Goal: Information Seeking & Learning: Learn about a topic

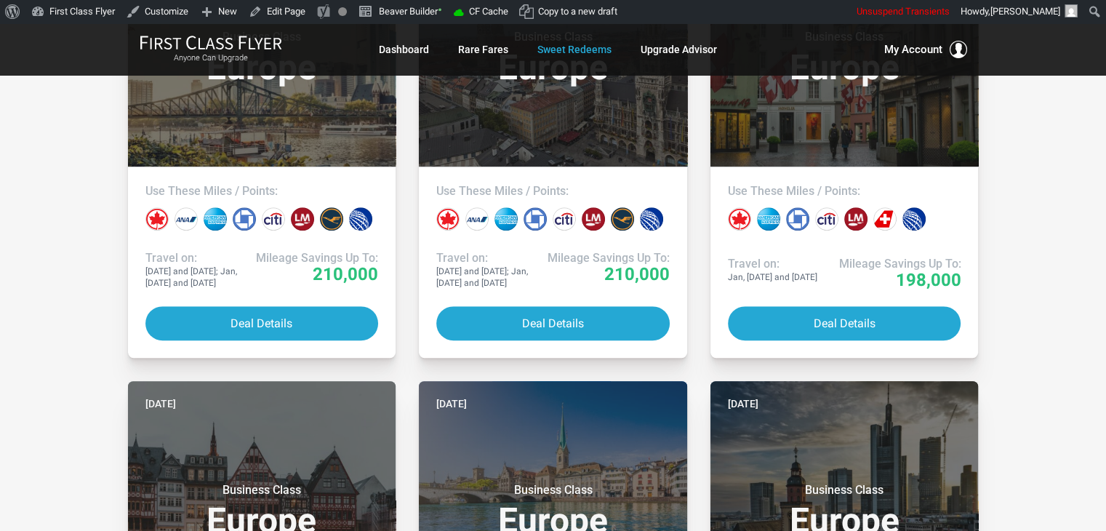
drag, startPoint x: 0, startPoint y: 0, endPoint x: 40, endPoint y: 265, distance: 268.3
drag, startPoint x: 40, startPoint y: 265, endPoint x: 31, endPoint y: 229, distance: 37.4
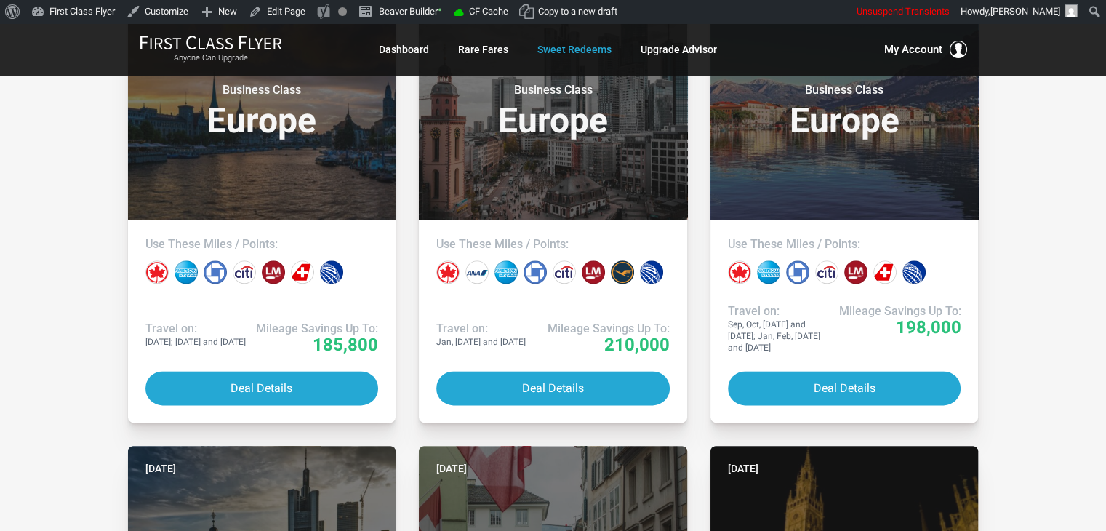
scroll to position [1775, 0]
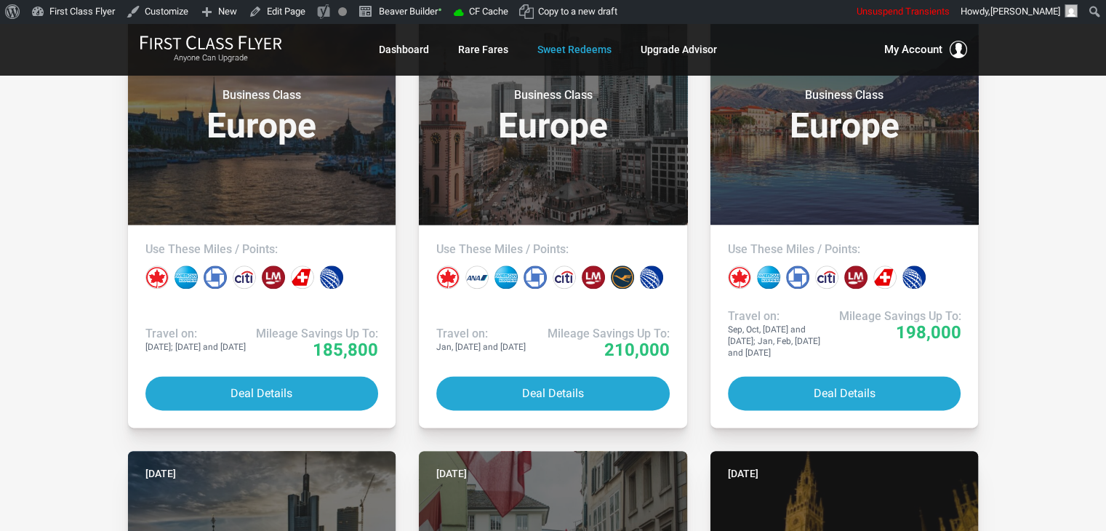
click at [1082, 230] on div "All Destinations Uncheck All Africa only [GEOGRAPHIC_DATA] only [GEOGRAPHIC_DAT…" at bounding box center [553, 392] width 1106 height 3806
click at [1058, 180] on div "All Destinations Uncheck All Africa only [GEOGRAPHIC_DATA] only [GEOGRAPHIC_DAT…" at bounding box center [553, 392] width 1106 height 3806
drag, startPoint x: 1058, startPoint y: 180, endPoint x: 1053, endPoint y: 138, distance: 42.6
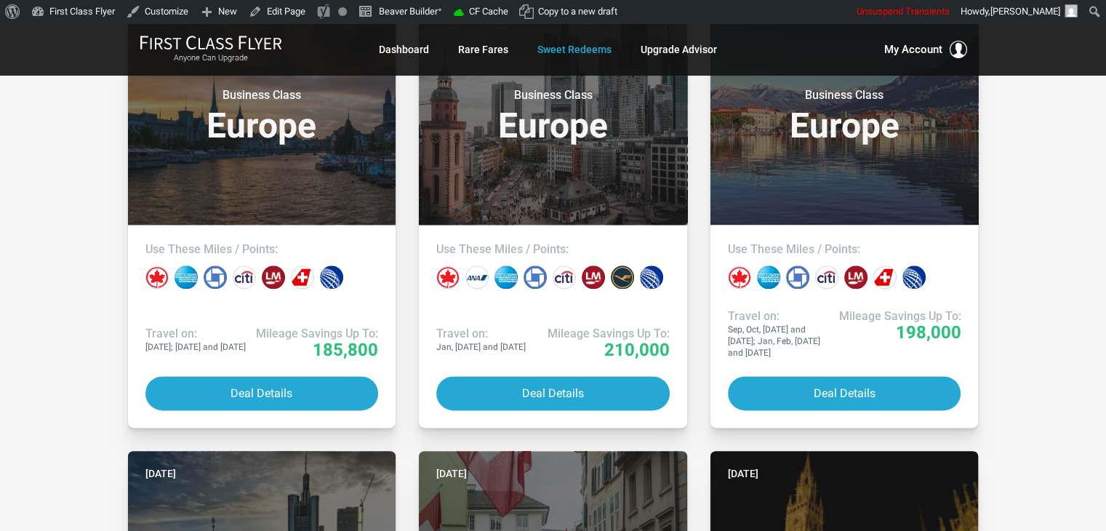
click at [1053, 138] on div "All Destinations Uncheck All Africa only [GEOGRAPHIC_DATA] only [GEOGRAPHIC_DAT…" at bounding box center [553, 392] width 1106 height 3806
click at [1050, 139] on div "All Destinations Uncheck All Africa only [GEOGRAPHIC_DATA] only [GEOGRAPHIC_DAT…" at bounding box center [553, 392] width 1106 height 3806
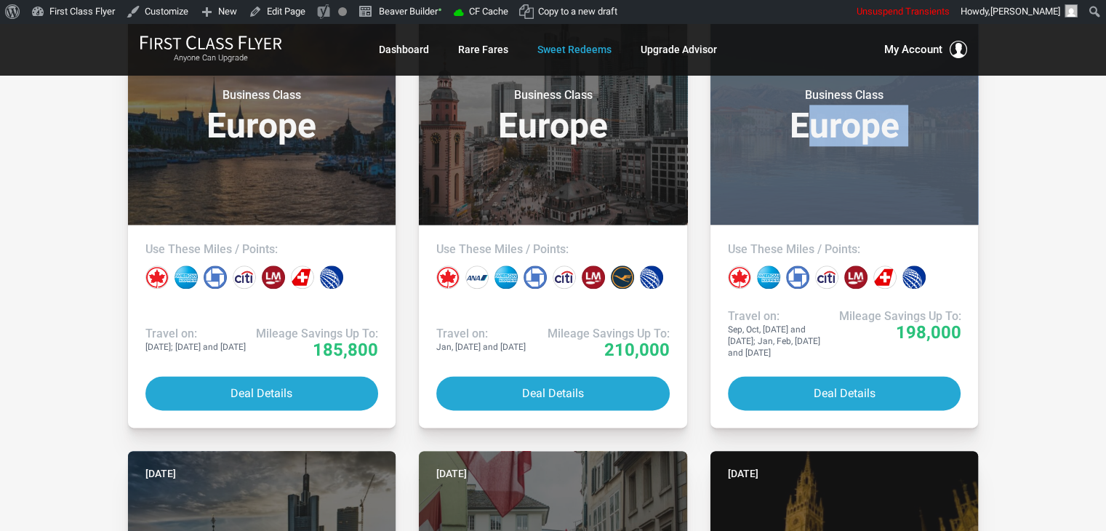
click at [1050, 139] on div "All Destinations Uncheck All Africa only [GEOGRAPHIC_DATA] only [GEOGRAPHIC_DAT…" at bounding box center [553, 392] width 1106 height 3806
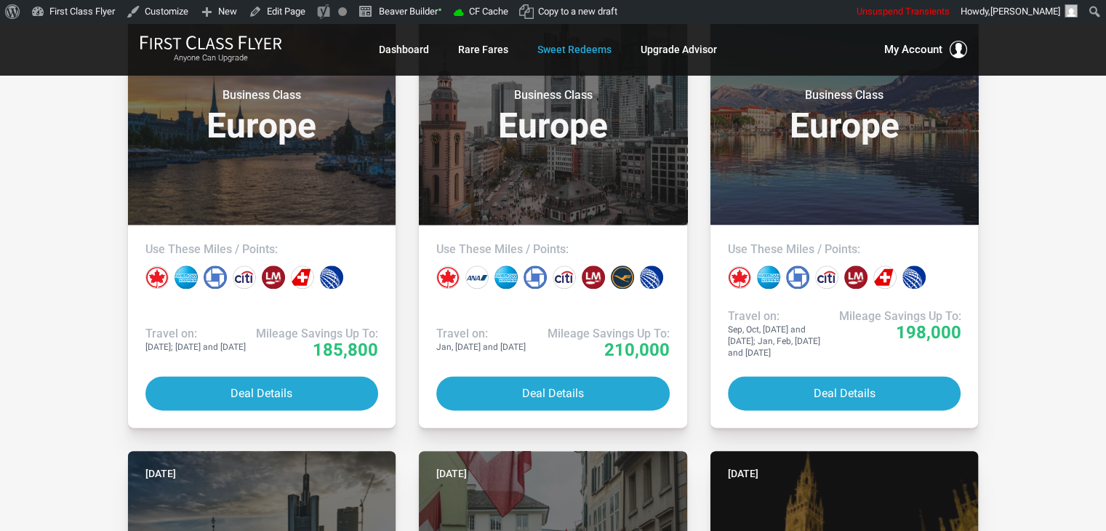
click at [1040, 166] on div "All Destinations Uncheck All Africa only [GEOGRAPHIC_DATA] only [GEOGRAPHIC_DAT…" at bounding box center [553, 392] width 1106 height 3806
drag, startPoint x: 1040, startPoint y: 166, endPoint x: 1063, endPoint y: 190, distance: 32.9
click at [1063, 190] on div "All Destinations Uncheck All Africa only [GEOGRAPHIC_DATA] only [GEOGRAPHIC_DAT…" at bounding box center [553, 392] width 1106 height 3806
click at [1024, 225] on div "All Destinations Uncheck All Africa only [GEOGRAPHIC_DATA] only [GEOGRAPHIC_DAT…" at bounding box center [553, 392] width 1106 height 3806
drag, startPoint x: 1024, startPoint y: 225, endPoint x: 1048, endPoint y: 268, distance: 49.8
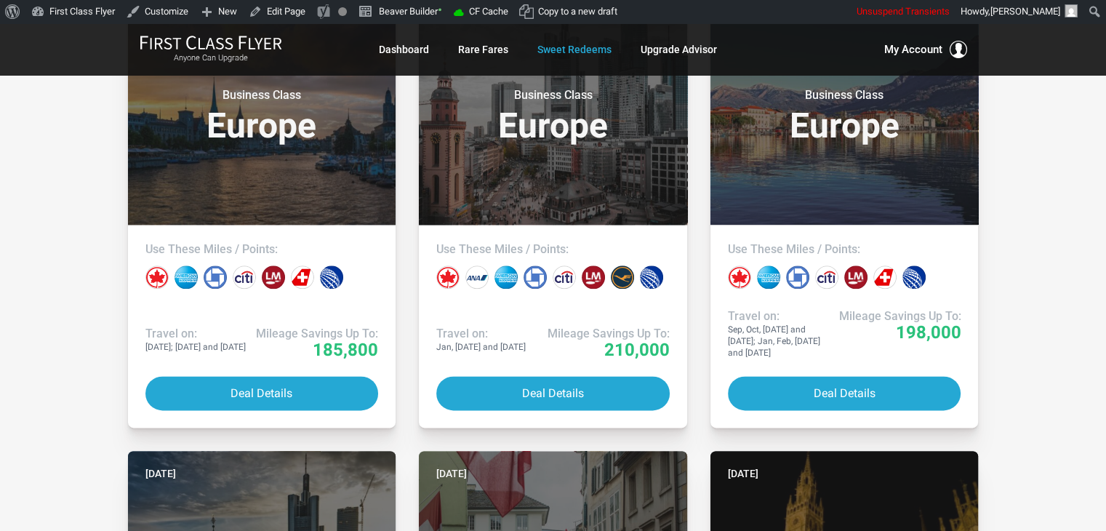
click at [1048, 268] on div "All Destinations Uncheck All Africa only [GEOGRAPHIC_DATA] only [GEOGRAPHIC_DAT…" at bounding box center [553, 392] width 1106 height 3806
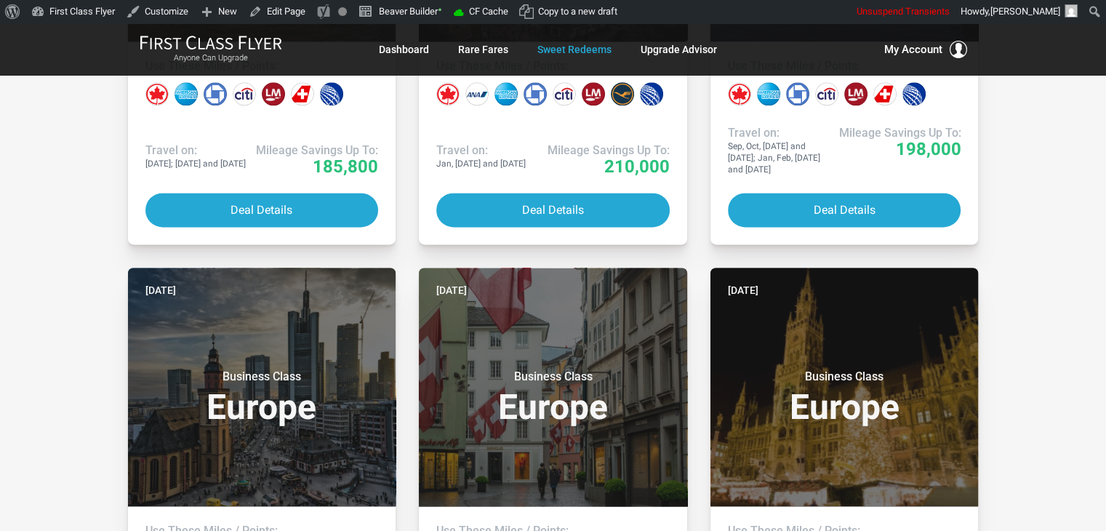
scroll to position [2239, 0]
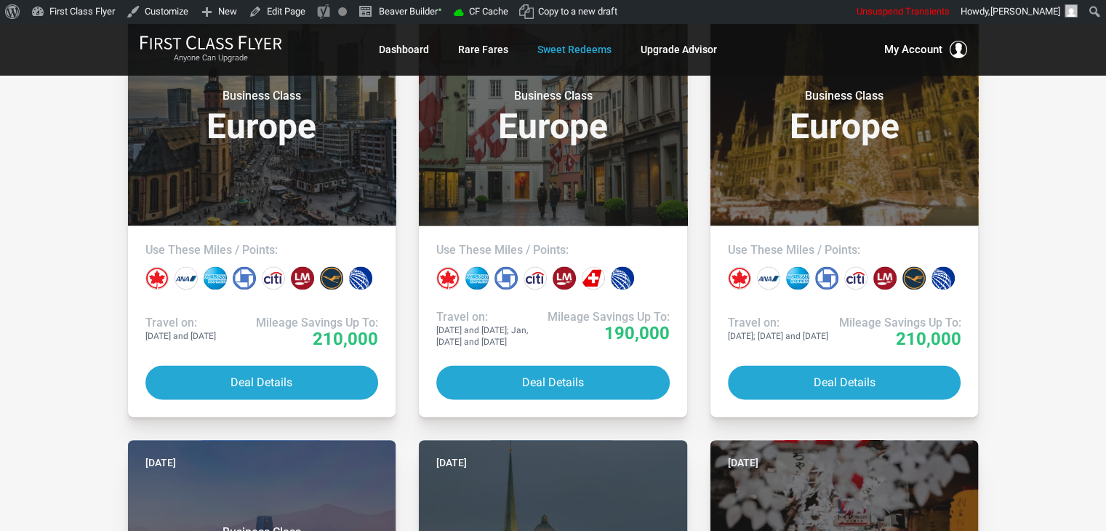
drag, startPoint x: 1035, startPoint y: 181, endPoint x: 1048, endPoint y: 153, distance: 30.6
drag, startPoint x: 1016, startPoint y: 323, endPoint x: 1037, endPoint y: 356, distance: 38.5
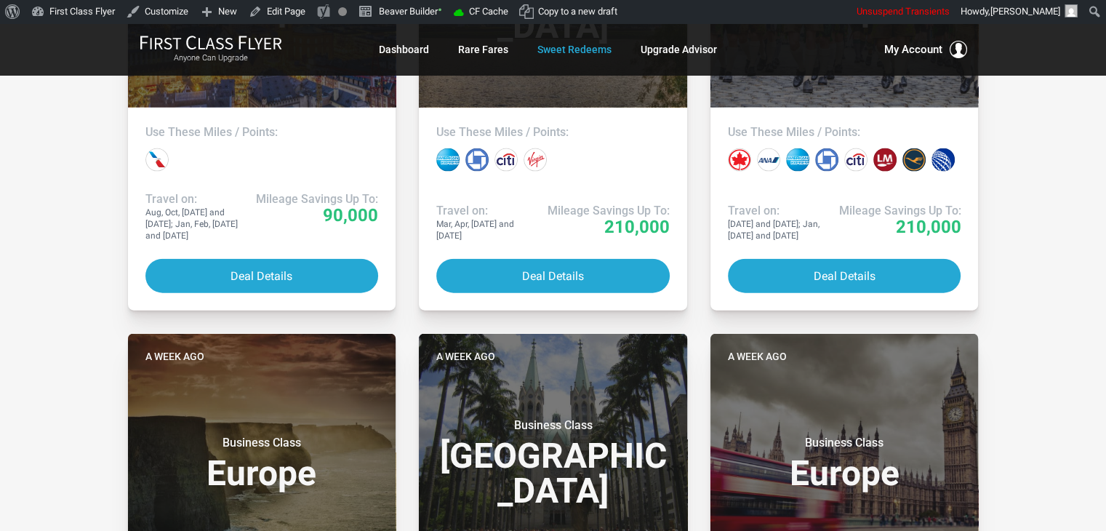
scroll to position [3632, 0]
